Goal: Communication & Community: Share content

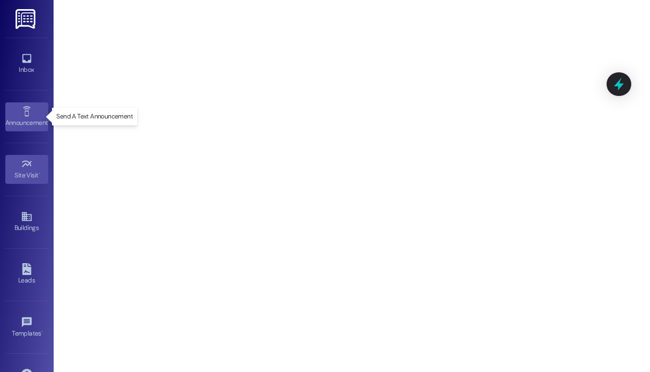
click at [26, 115] on icon at bounding box center [27, 111] width 8 height 10
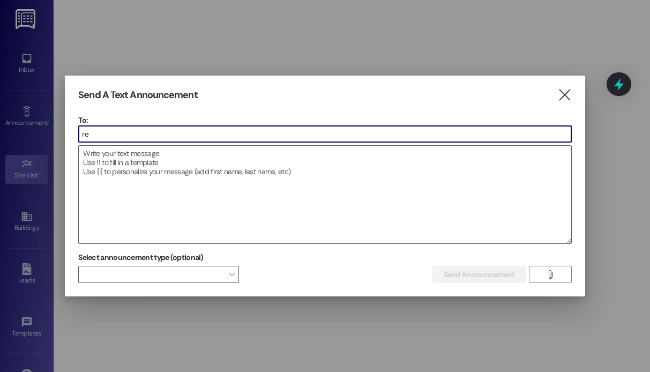
type input "r"
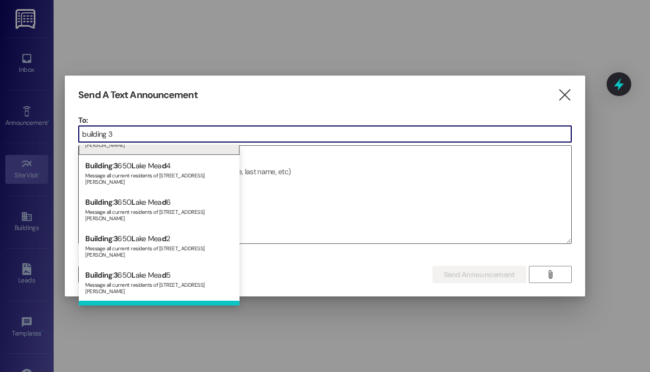
scroll to position [33, 0]
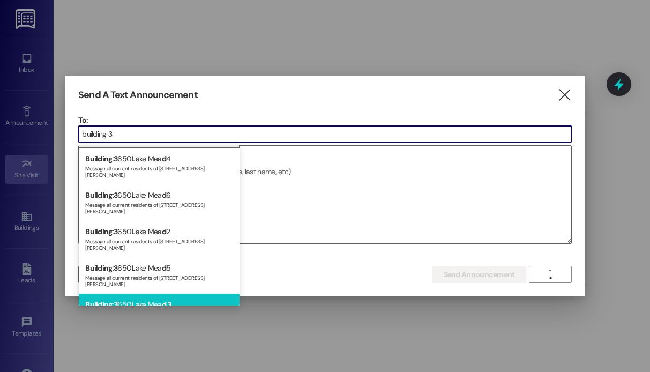
type input "building 3"
click at [193, 294] on div "Building : 3 650 L ake Mea d 3 Message all current residents of [GEOGRAPHIC_DAT…" at bounding box center [159, 312] width 161 height 36
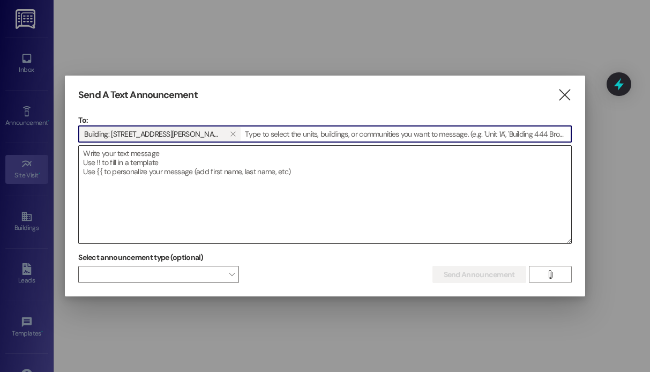
paste input "Hi residents of Building 3, this is [Your Name] from [Property Name]. Please no…"
type input "Hi residents of Building 3, this is [Your Name] from [Property Name]. Please no…"
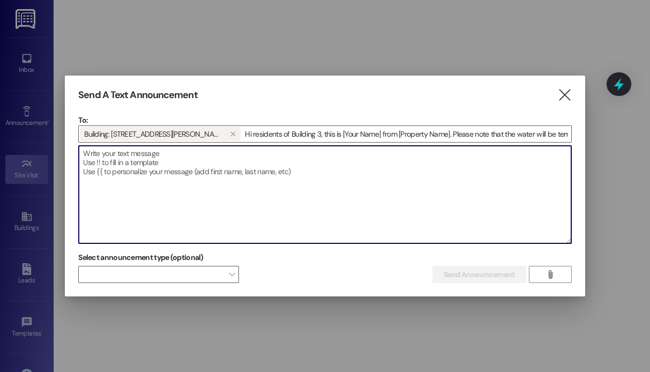
click at [144, 169] on textarea at bounding box center [325, 195] width 492 height 98
paste textarea "Hi residents of Building 3, this is [Your Name] from [Property Name]. Please no…"
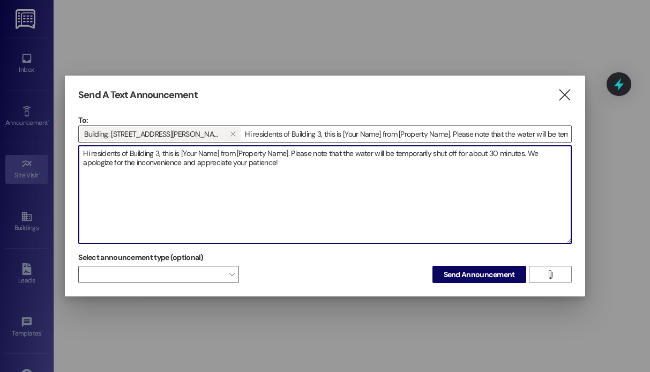
drag, startPoint x: 163, startPoint y: 153, endPoint x: 295, endPoint y: 154, distance: 131.3
click at [295, 154] on textarea "Hi residents of Building 3, this is [Your Name] from [Property Name]. Please no…" at bounding box center [325, 195] width 492 height 98
click at [398, 154] on textarea "Hi residents of Building 3, please note that the water will be temporarily shut…" at bounding box center [325, 195] width 492 height 98
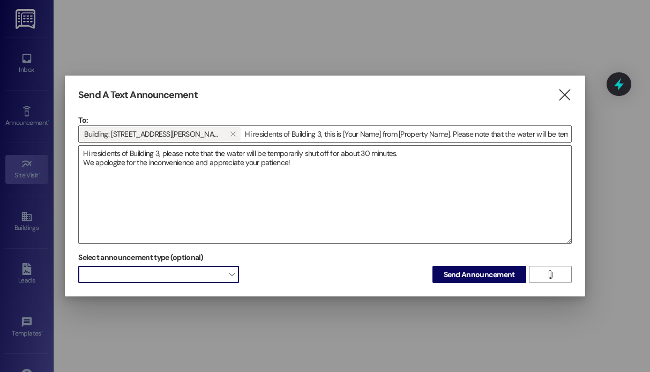
click at [234, 278] on span "" at bounding box center [232, 274] width 6 height 17
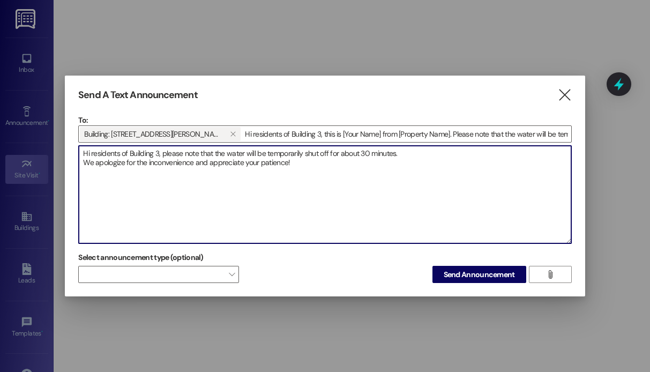
click at [348, 203] on textarea "Hi residents of Building 3, please note that the water will be temporarily shut…" at bounding box center [325, 195] width 492 height 98
click at [89, 154] on textarea "Hi residents of Building 3, please note that the water will be temporarily shut…" at bounding box center [325, 195] width 492 height 98
click at [83, 153] on textarea "residents of Building 3, please note that the water will be temporarily shut of…" at bounding box center [325, 195] width 492 height 98
click at [138, 153] on textarea "Dear residents of Building 3, please note that the water will be temporarily sh…" at bounding box center [325, 195] width 492 height 98
click at [170, 155] on textarea "Dear residents at [GEOGRAPHIC_DATA], please note that the water will be tempora…" at bounding box center [325, 195] width 492 height 98
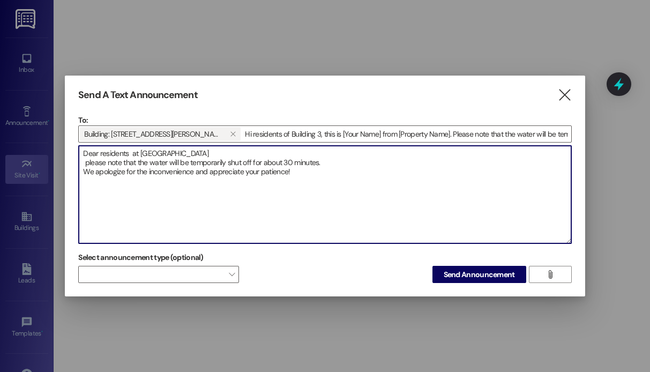
click at [88, 164] on textarea "Dear residents at [GEOGRAPHIC_DATA] please note that the water will be temporar…" at bounding box center [325, 195] width 492 height 98
click at [316, 195] on textarea "Dear residents at [GEOGRAPHIC_DATA] Please note that the water will be temporar…" at bounding box center [325, 195] width 492 height 98
type textarea "Dear residents at [GEOGRAPHIC_DATA] Please note that the water will be temporar…"
click at [467, 273] on span "Send Announcement" at bounding box center [479, 274] width 71 height 11
